Goal: Register for event/course

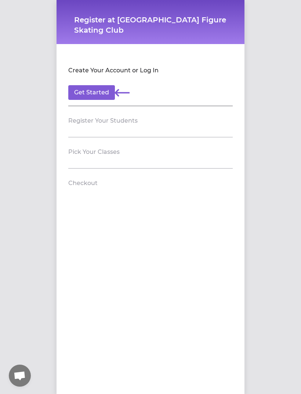
click at [103, 90] on button "Get Started" at bounding box center [91, 92] width 47 height 15
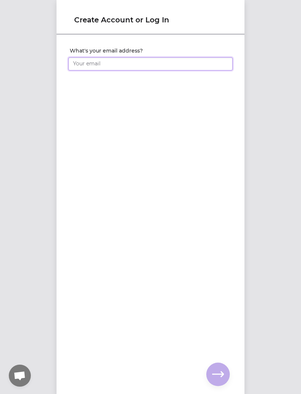
click at [215, 63] on input "What's your email address?" at bounding box center [150, 63] width 164 height 13
type input "F"
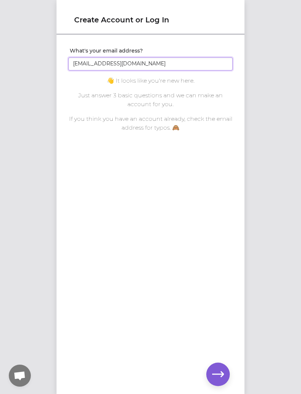
type input "Cfealk@gmail.com"
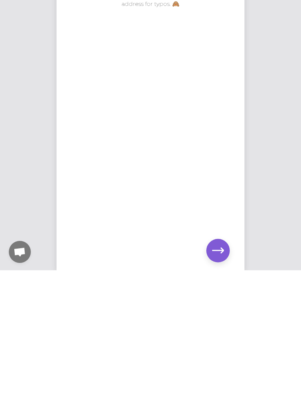
scroll to position [22, 0]
click at [219, 368] on icon "button" at bounding box center [218, 374] width 12 height 12
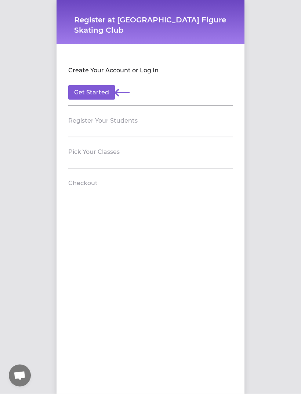
scroll to position [8, 0]
click at [100, 87] on button "Get Started" at bounding box center [91, 92] width 47 height 15
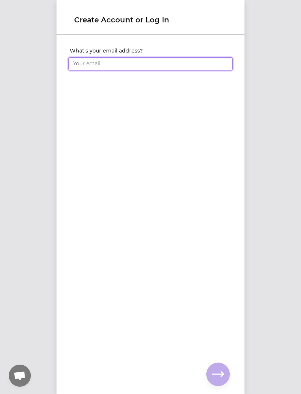
click at [213, 68] on input "What's your email address?" at bounding box center [150, 63] width 164 height 13
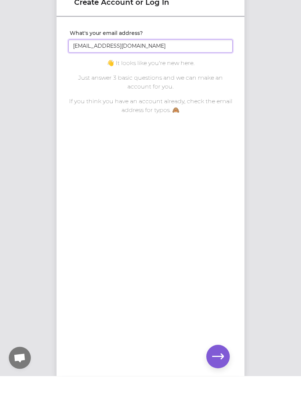
click at [77, 57] on input "[EMAIL_ADDRESS][DOMAIN_NAME]" at bounding box center [150, 63] width 164 height 13
type input "[EMAIL_ADDRESS][DOMAIN_NAME]"
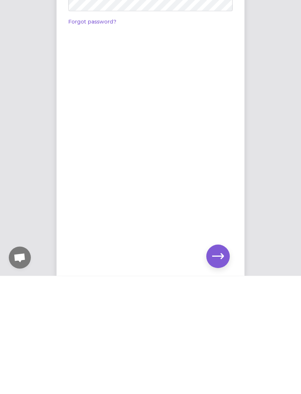
scroll to position [22, 0]
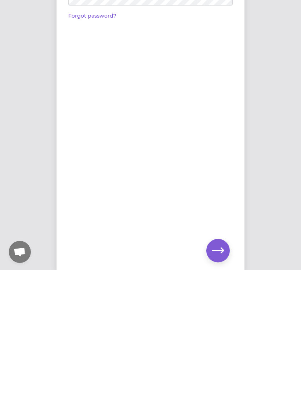
click at [222, 371] on icon "button" at bounding box center [218, 374] width 12 height 6
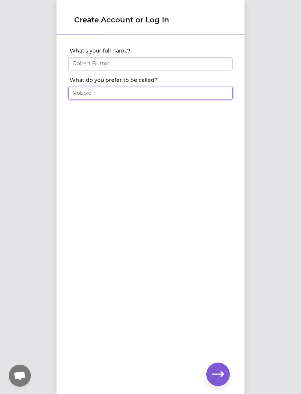
click at [196, 87] on input "What do you prefer to be called?" at bounding box center [150, 93] width 164 height 13
type input "Car"
type input "[PERSON_NAME]"
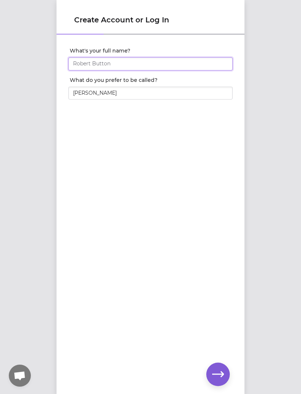
click at [191, 57] on input "What's your full name?" at bounding box center [150, 63] width 164 height 13
type input "[PERSON_NAME]"
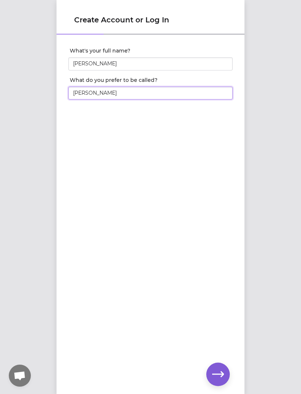
click at [146, 87] on input "[PERSON_NAME]" at bounding box center [150, 93] width 164 height 13
type input "[PERSON_NAME]"
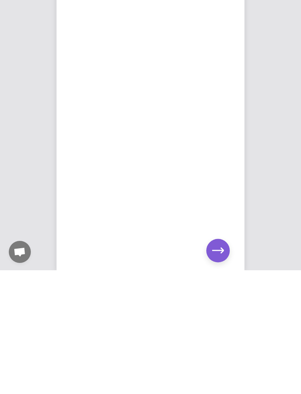
click at [220, 371] on icon "button" at bounding box center [218, 374] width 12 height 6
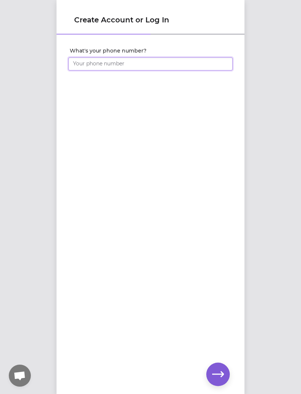
click at [218, 57] on input "What's your phone number?" at bounding box center [150, 63] width 164 height 13
type input "[PHONE_NUMBER]"
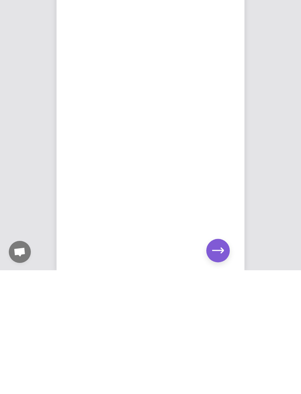
click at [219, 368] on icon "button" at bounding box center [218, 374] width 12 height 12
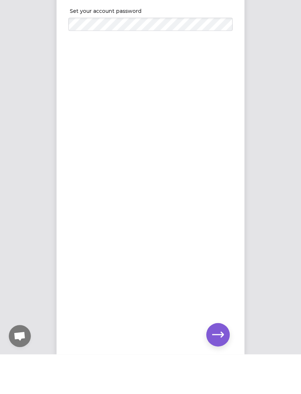
click at [220, 368] on icon "button" at bounding box center [218, 374] width 12 height 12
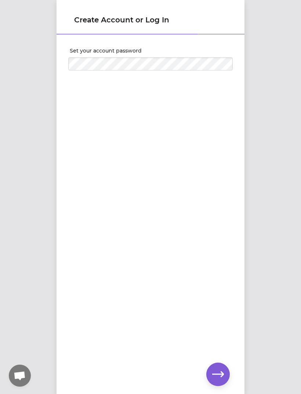
click at [219, 376] on icon "button" at bounding box center [218, 374] width 12 height 12
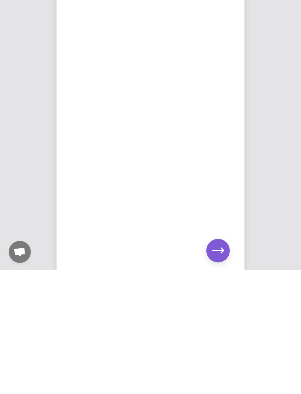
click at [221, 371] on icon "button" at bounding box center [218, 374] width 12 height 6
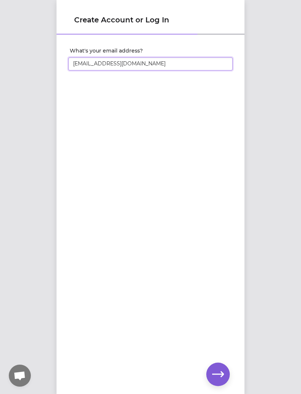
click at [90, 66] on input "[EMAIL_ADDRESS][DOMAIN_NAME]" at bounding box center [150, 63] width 164 height 13
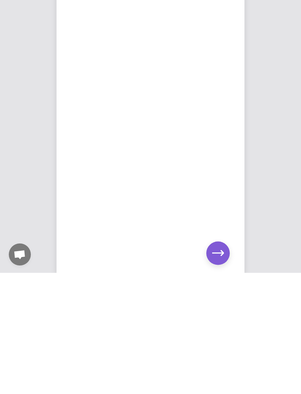
click at [222, 371] on icon "button" at bounding box center [218, 374] width 12 height 6
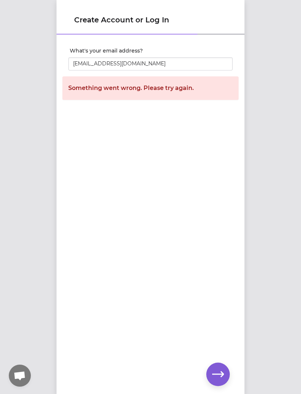
click at [221, 377] on icon "button" at bounding box center [218, 374] width 12 height 12
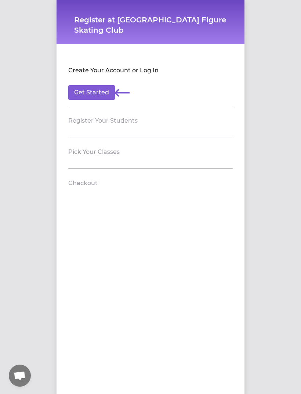
click at [97, 96] on button "Get Started" at bounding box center [91, 92] width 47 height 15
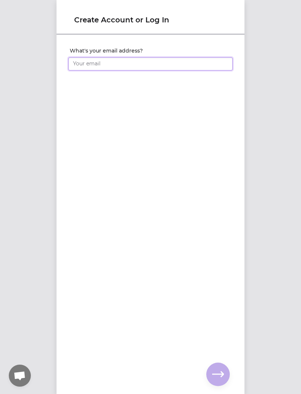
click at [210, 67] on input "What's your email address?" at bounding box center [150, 63] width 164 height 13
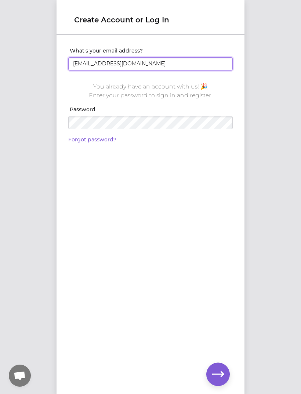
type input "[EMAIL_ADDRESS][DOMAIN_NAME]"
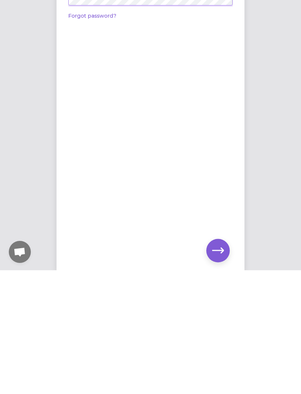
scroll to position [22, 0]
click at [220, 371] on icon "button" at bounding box center [218, 374] width 12 height 6
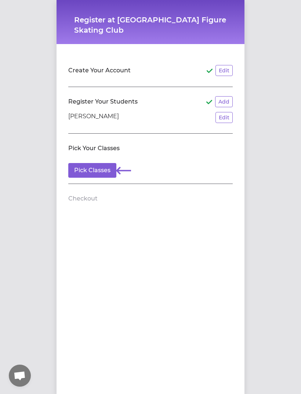
click at [95, 174] on button "Pick Classes" at bounding box center [92, 170] width 48 height 15
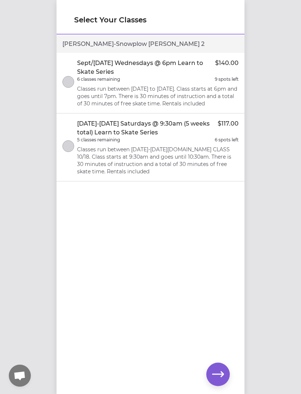
click at [73, 142] on button "select class" at bounding box center [68, 146] width 12 height 12
click at [224, 375] on button "button" at bounding box center [217, 374] width 23 height 23
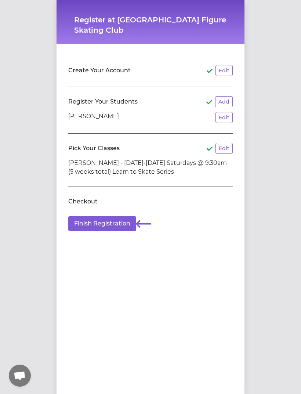
click at [126, 223] on button "Finish Registration" at bounding box center [102, 223] width 68 height 15
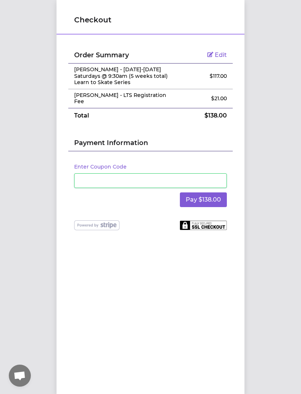
click at [217, 195] on button "Pay $138.00" at bounding box center [203, 199] width 47 height 15
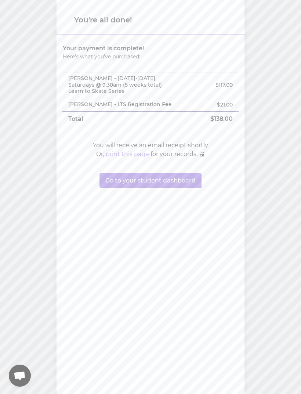
click at [191, 181] on button "Go to your student dashboard" at bounding box center [150, 180] width 102 height 15
